Goal: Information Seeking & Learning: Find specific fact

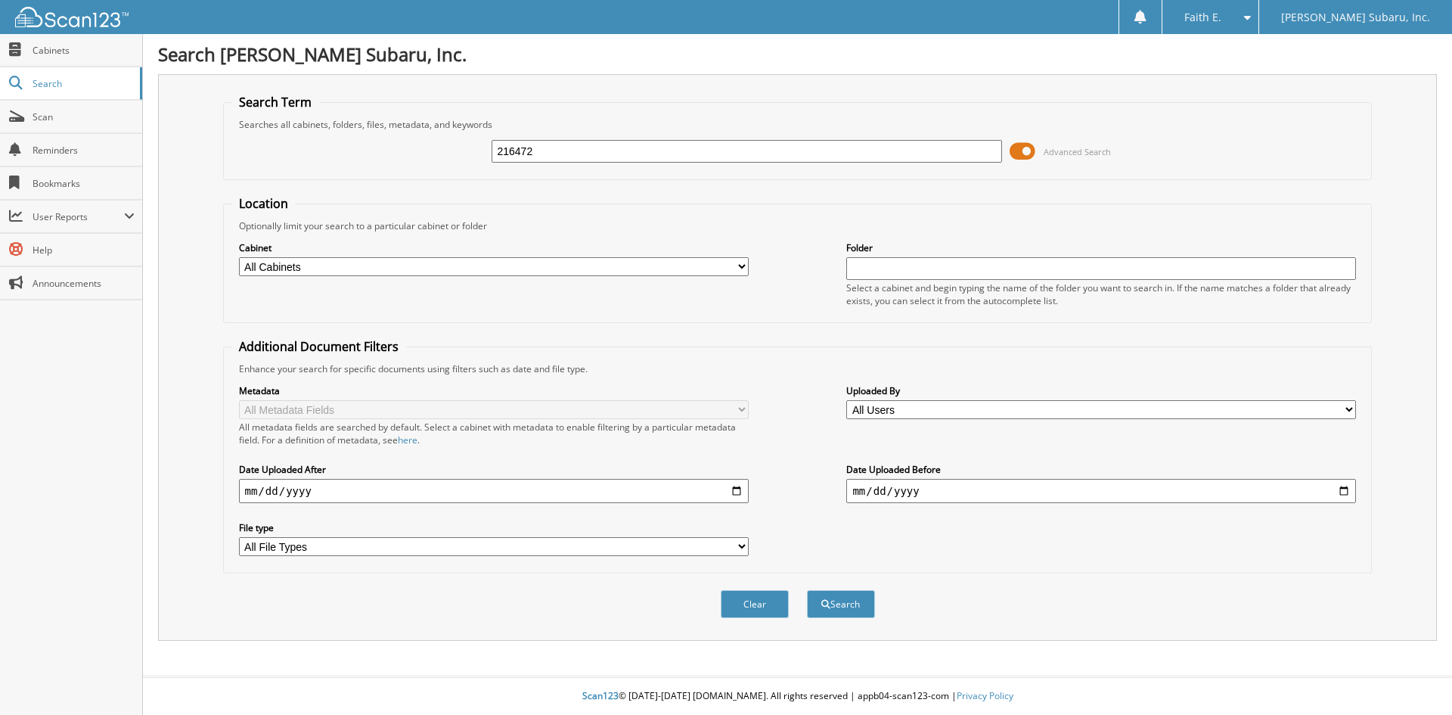
type input "216472"
click at [807, 590] on button "Search" at bounding box center [841, 604] width 68 height 28
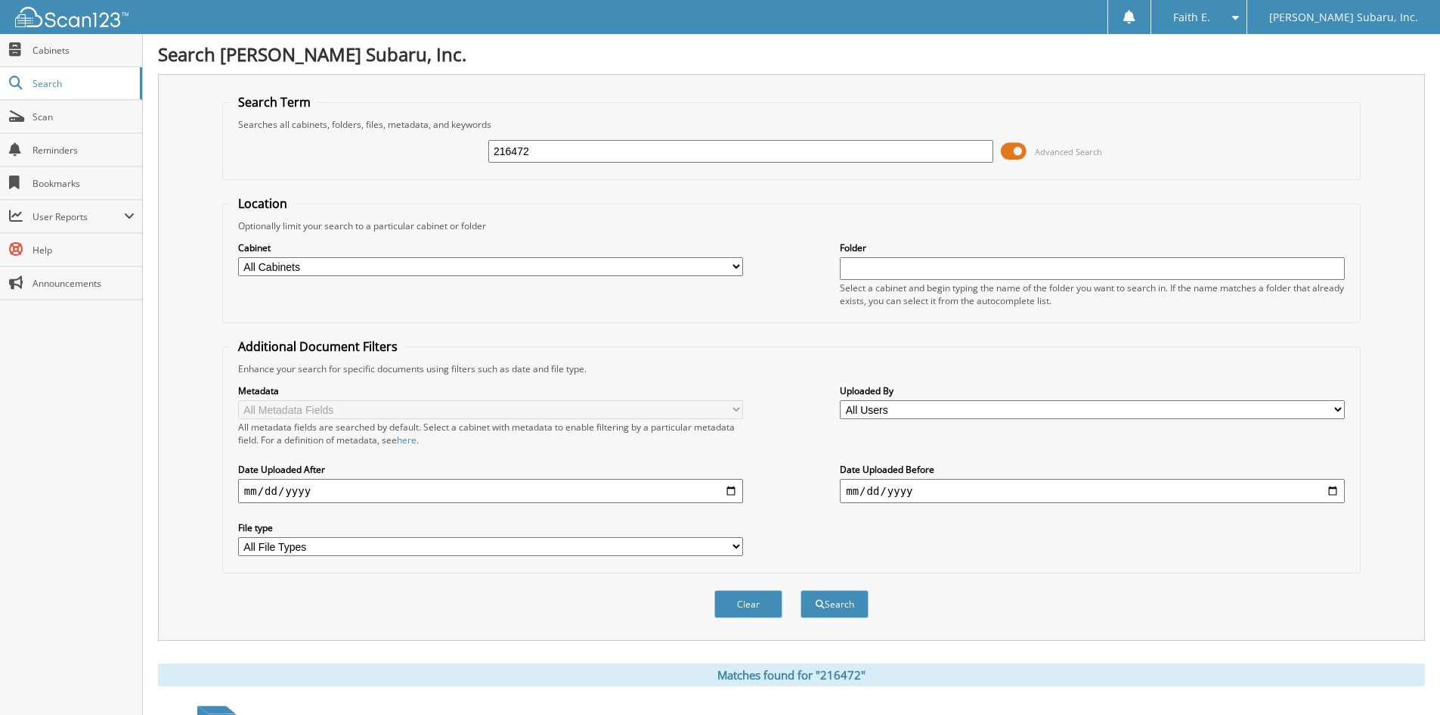
click at [536, 163] on div "216472" at bounding box center [740, 151] width 505 height 26
click at [551, 150] on input "216472" at bounding box center [740, 151] width 505 height 23
type input "9755PA"
click at [801, 590] on button "Search" at bounding box center [835, 604] width 68 height 28
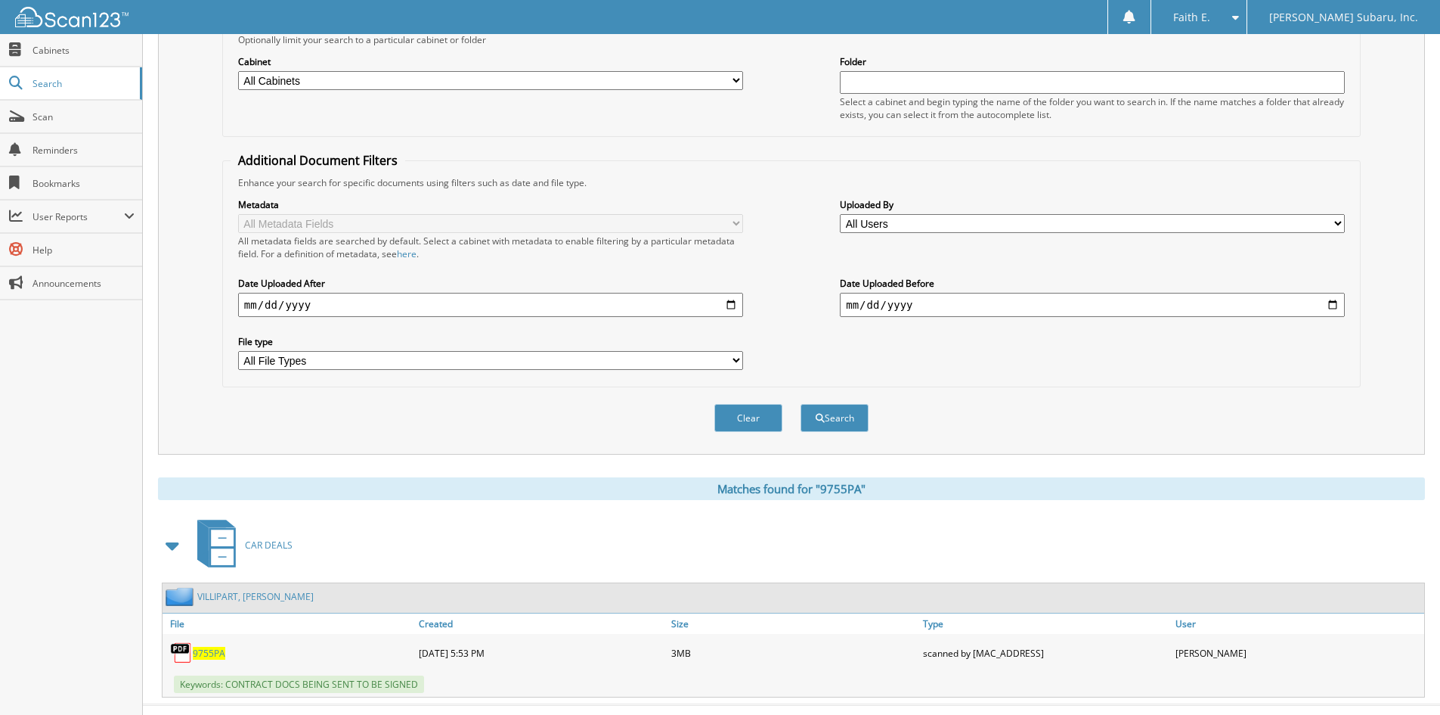
scroll to position [215, 0]
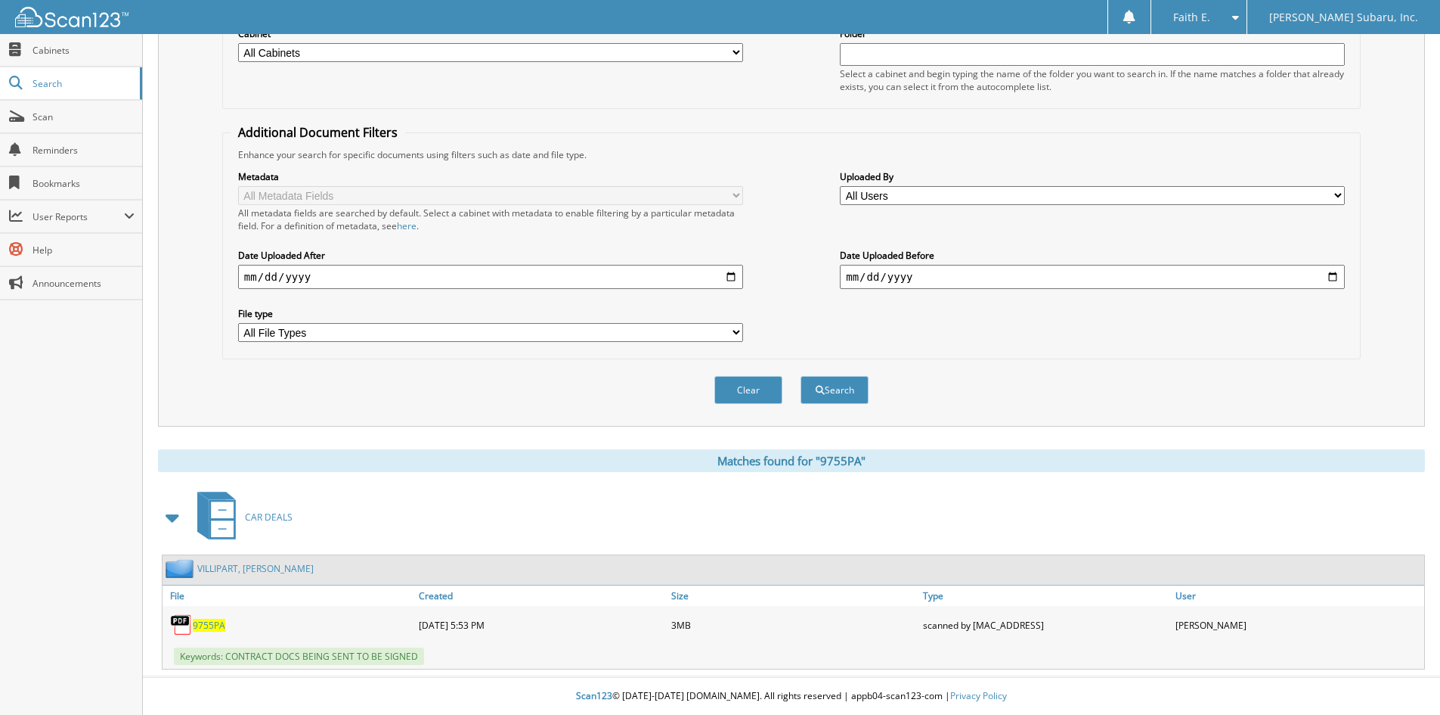
click at [217, 630] on span "9755PA" at bounding box center [209, 624] width 33 height 13
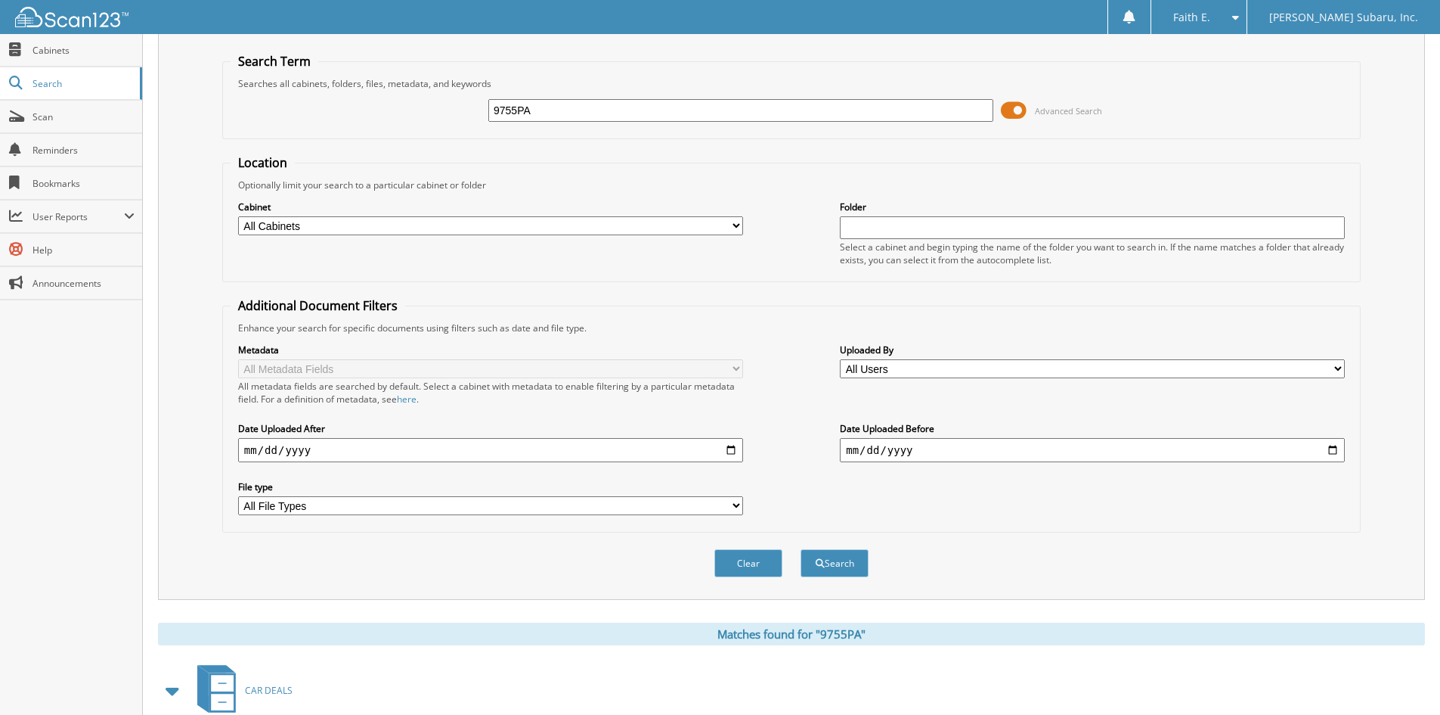
scroll to position [0, 0]
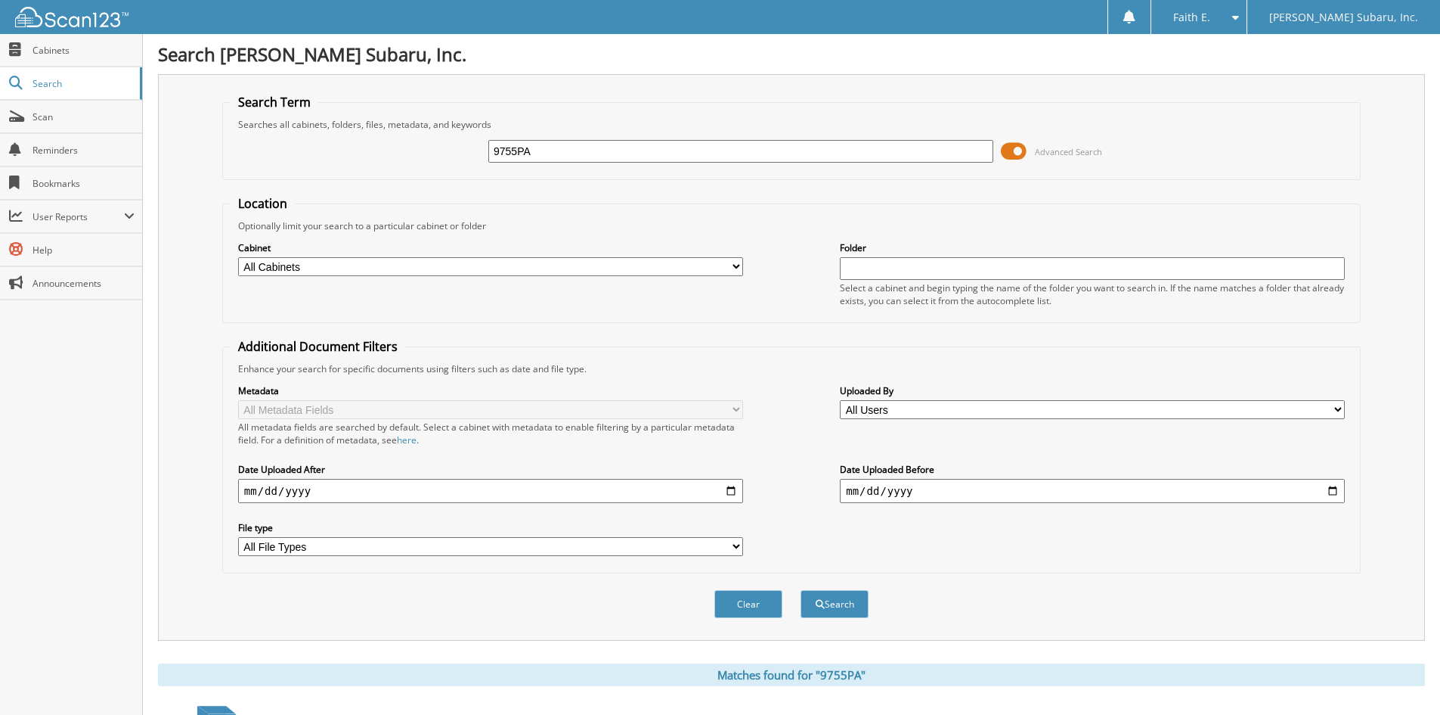
click at [565, 158] on input "9755PA" at bounding box center [740, 151] width 505 height 23
type input "287005"
click at [801, 590] on button "Search" at bounding box center [835, 604] width 68 height 28
click at [566, 158] on input "287005" at bounding box center [740, 151] width 505 height 23
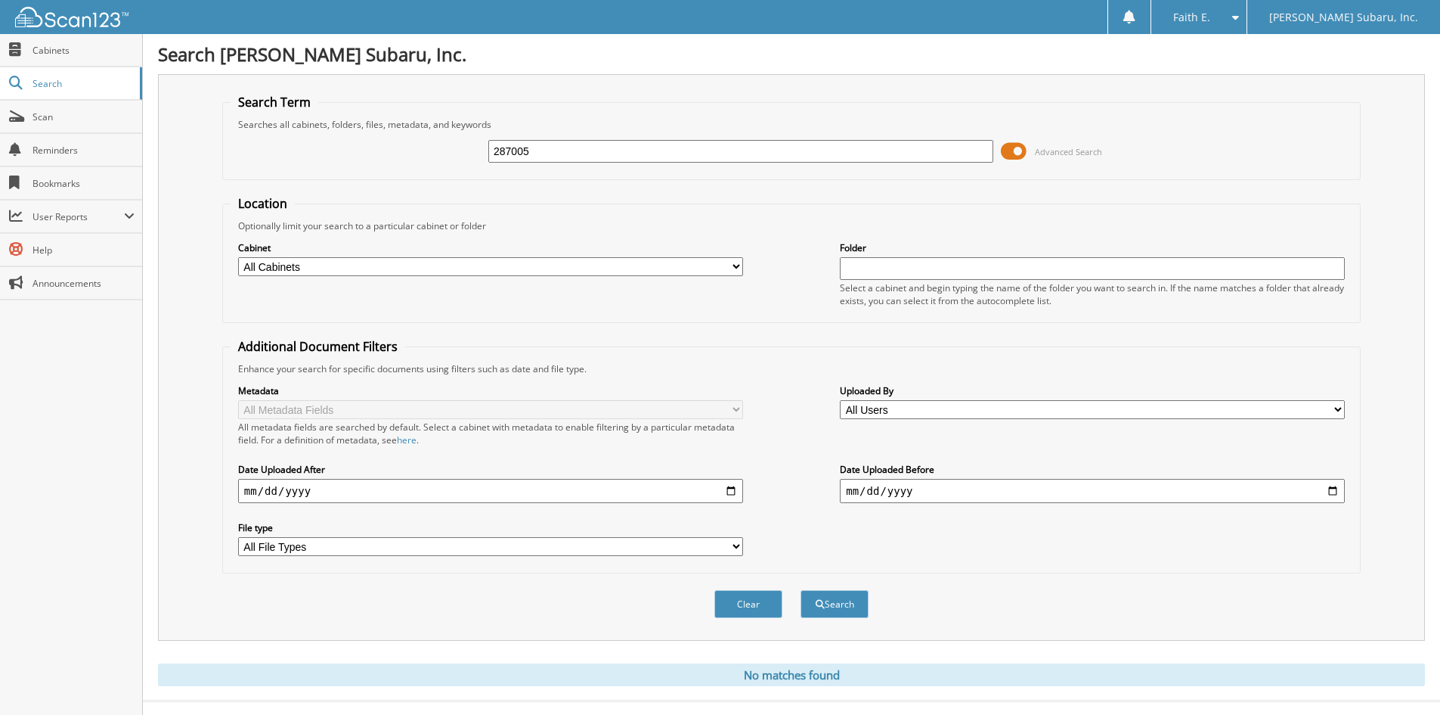
scroll to position [25, 0]
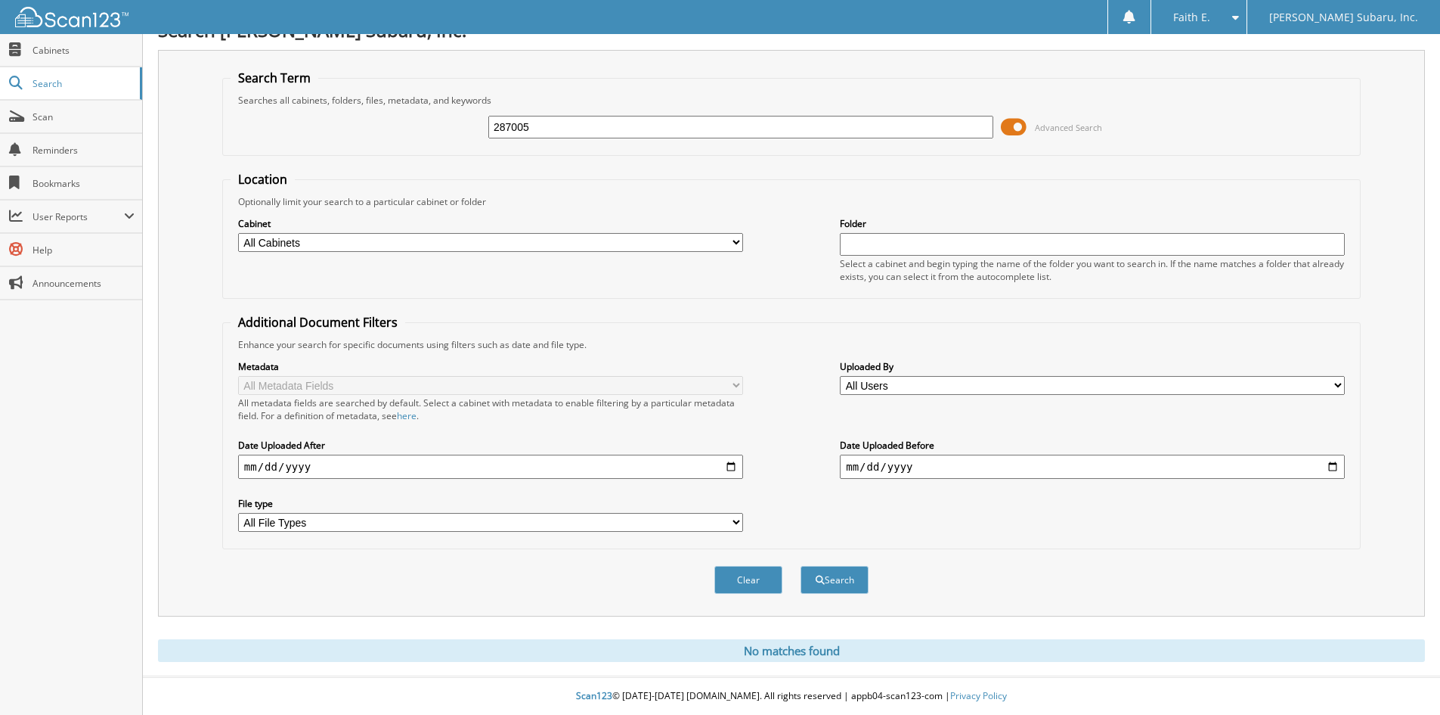
click at [598, 131] on input "287005" at bounding box center [740, 127] width 505 height 23
type input "284971"
click at [801, 566] on button "Search" at bounding box center [835, 580] width 68 height 28
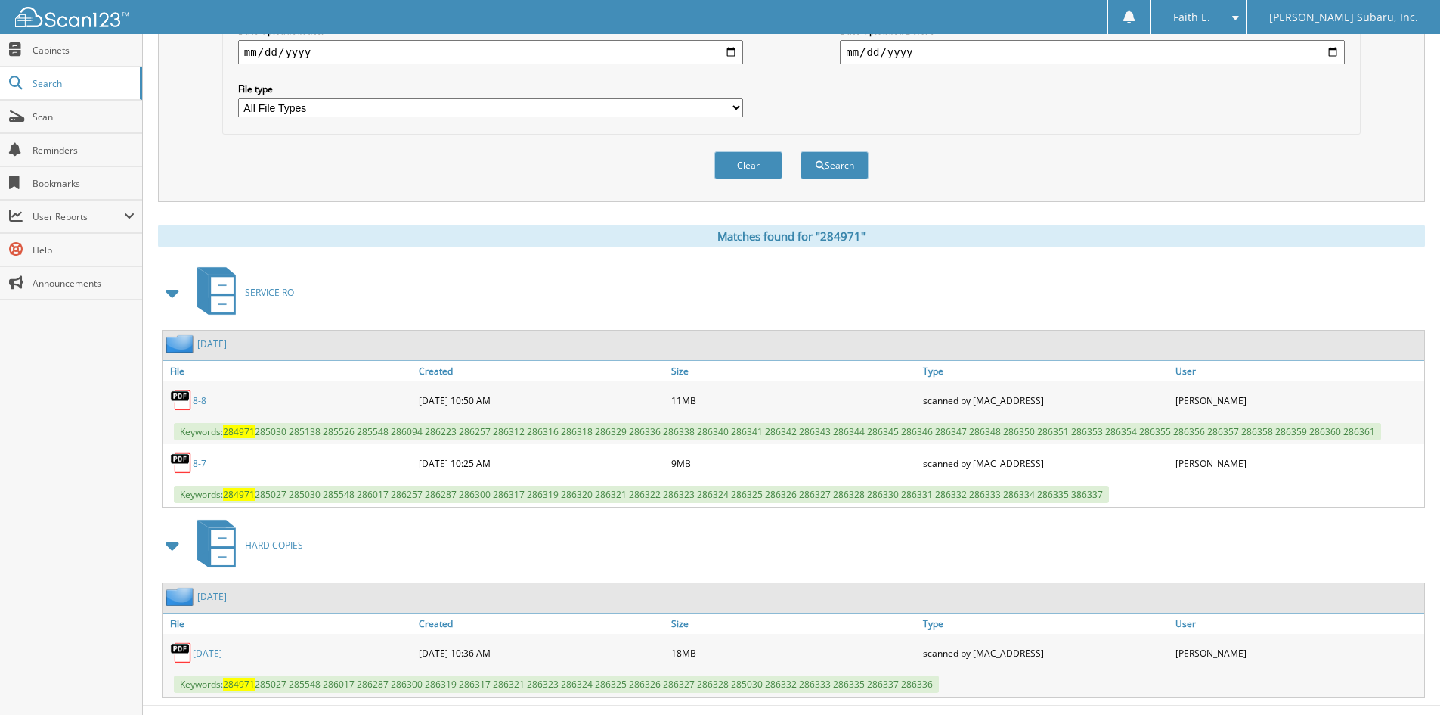
scroll to position [467, 0]
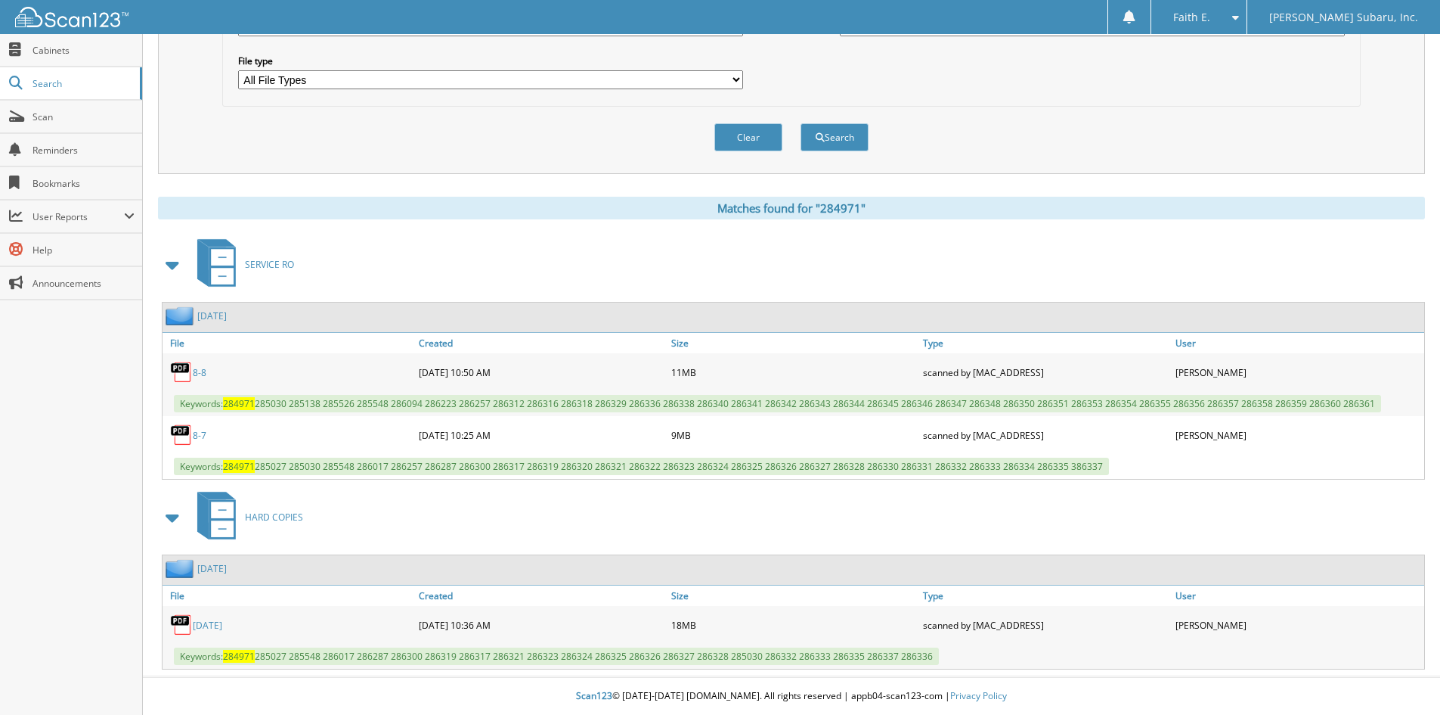
click at [197, 370] on link "8-8" at bounding box center [200, 372] width 14 height 13
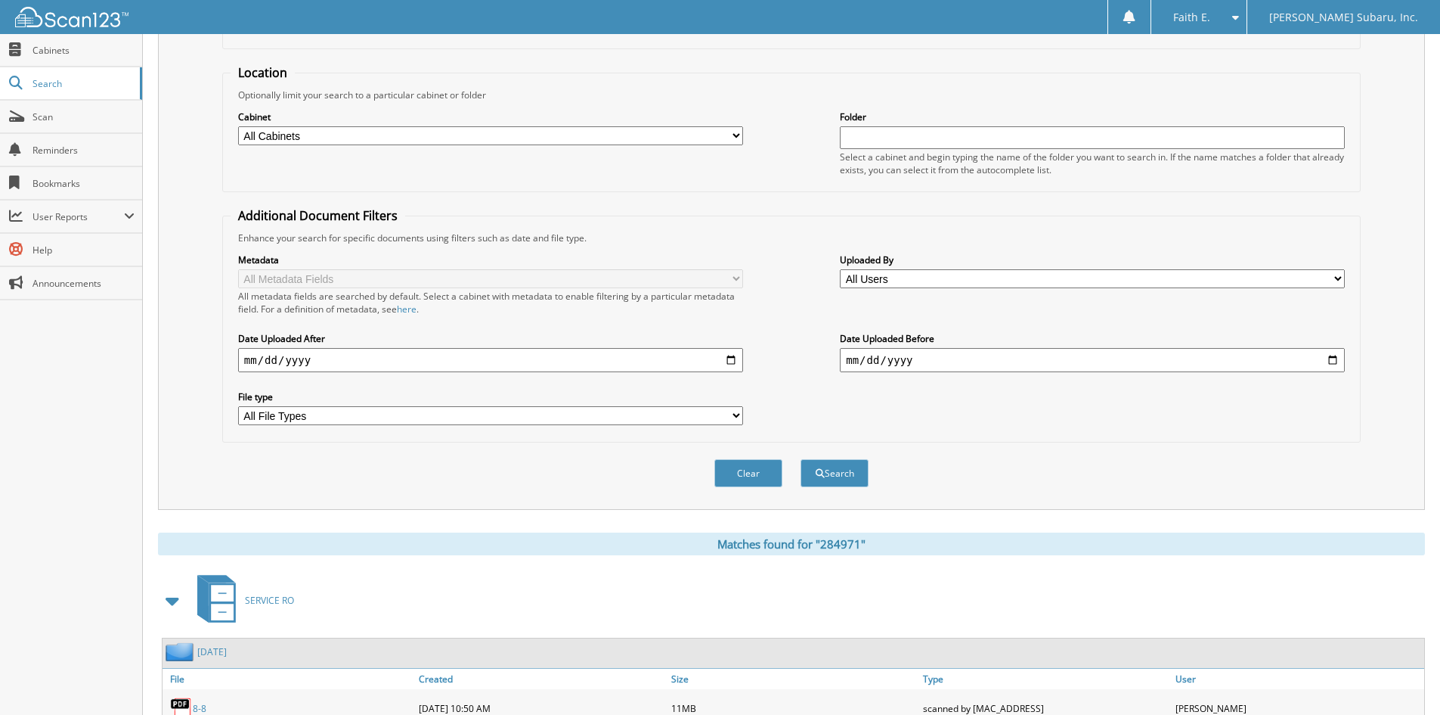
scroll to position [0, 0]
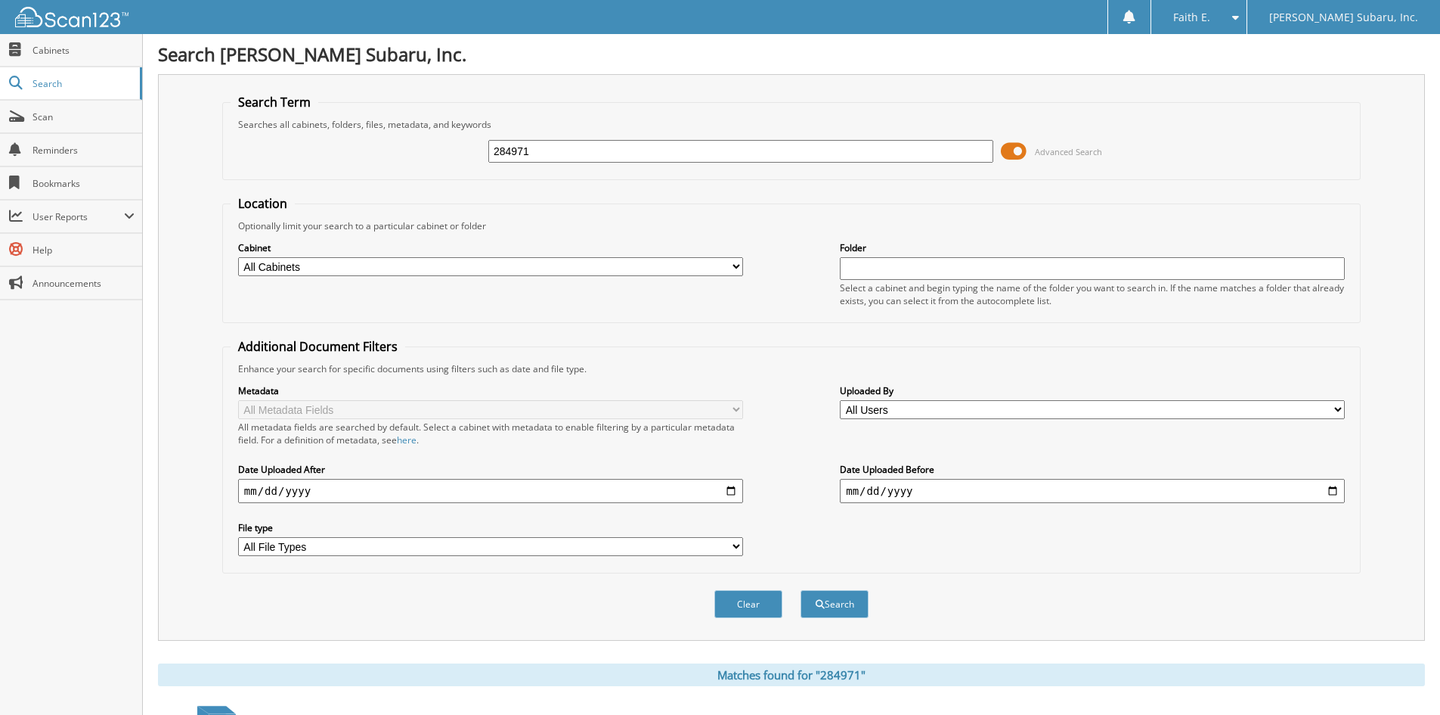
click at [693, 157] on input "284971" at bounding box center [740, 151] width 505 height 23
type input "285030"
click at [801, 590] on button "Search" at bounding box center [835, 604] width 68 height 28
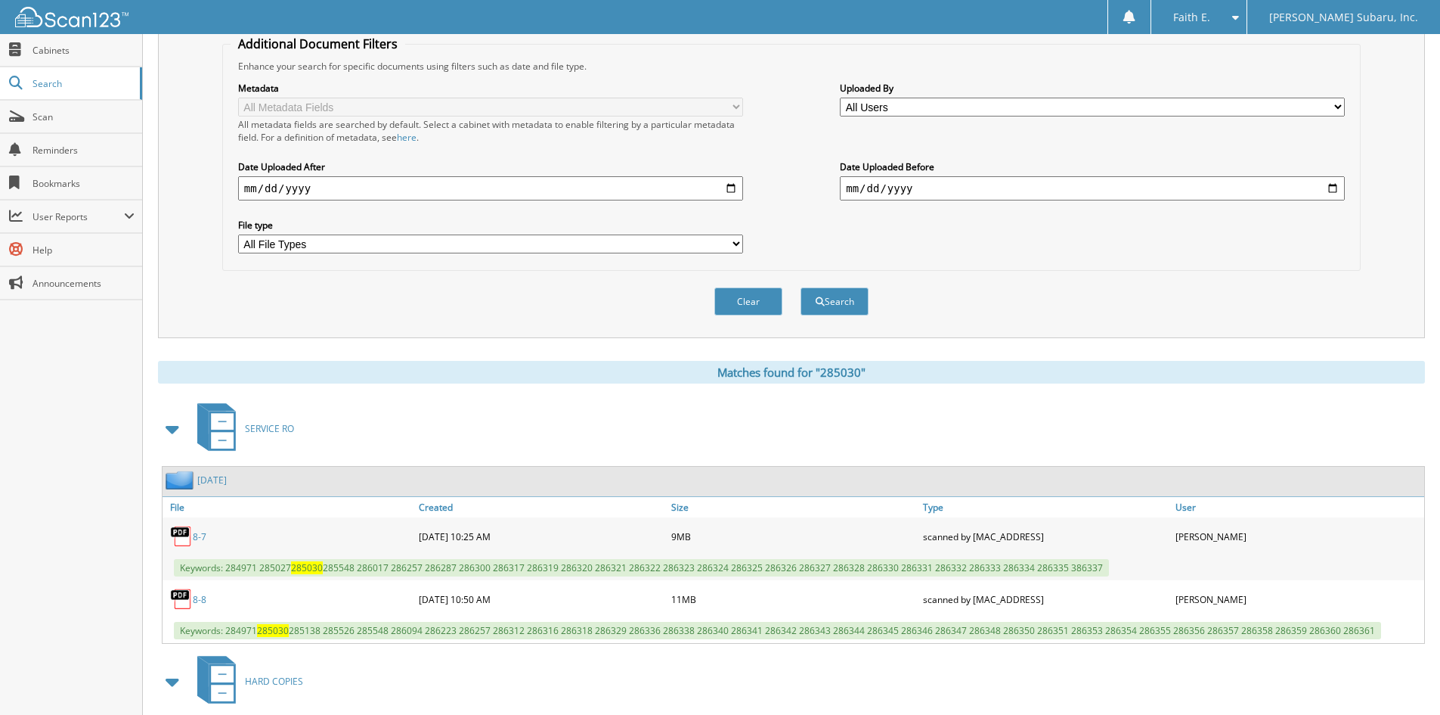
scroll to position [467, 0]
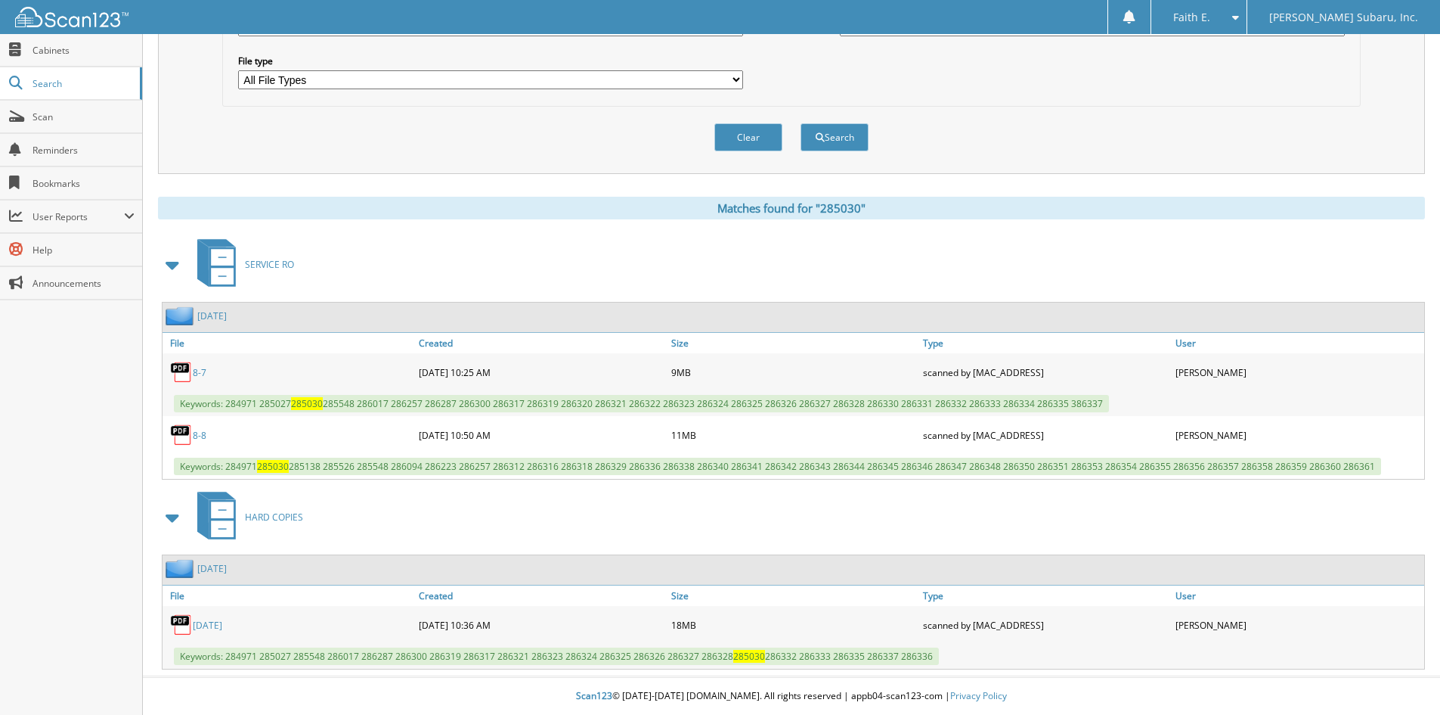
click at [200, 375] on link "8-7" at bounding box center [200, 372] width 14 height 13
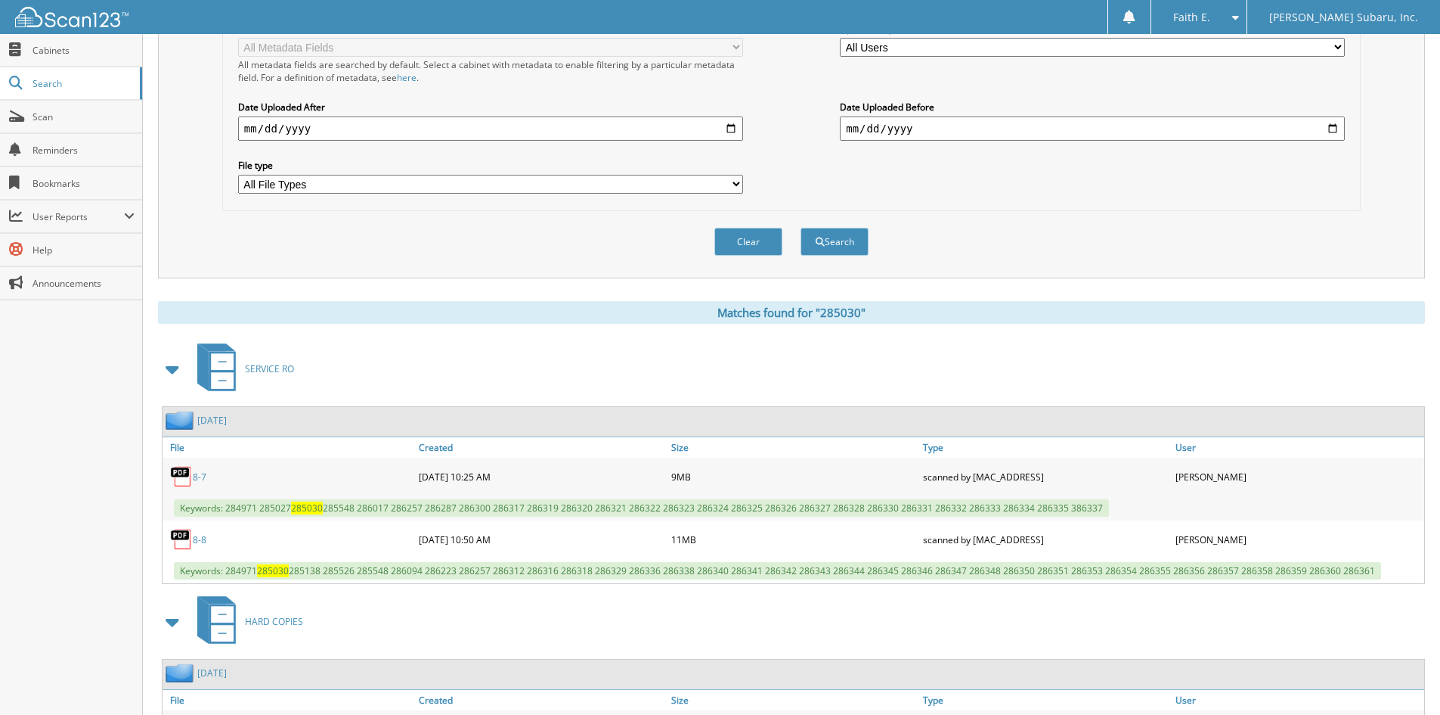
scroll to position [89, 0]
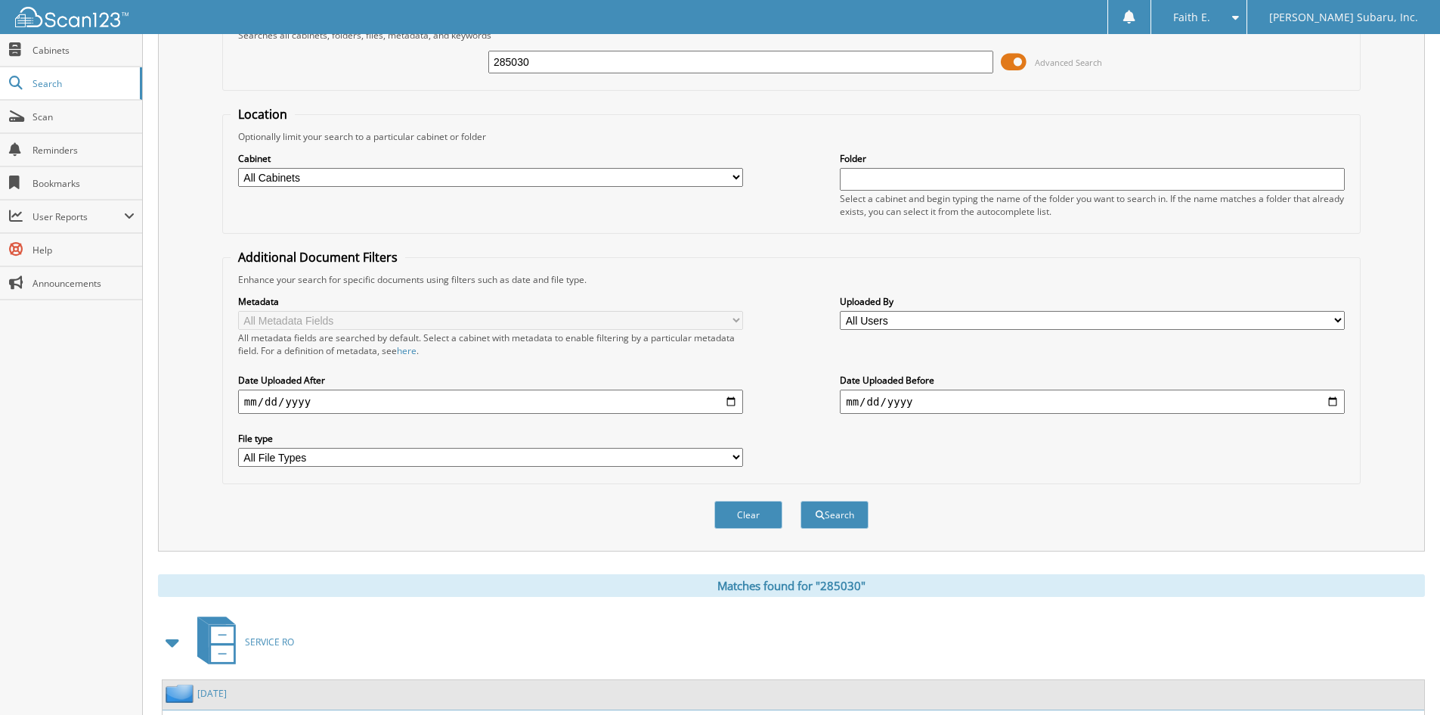
click at [548, 60] on input "285030" at bounding box center [740, 62] width 505 height 23
type input "286449"
click at [801, 501] on button "Search" at bounding box center [835, 515] width 68 height 28
